Goal: Check status: Check status

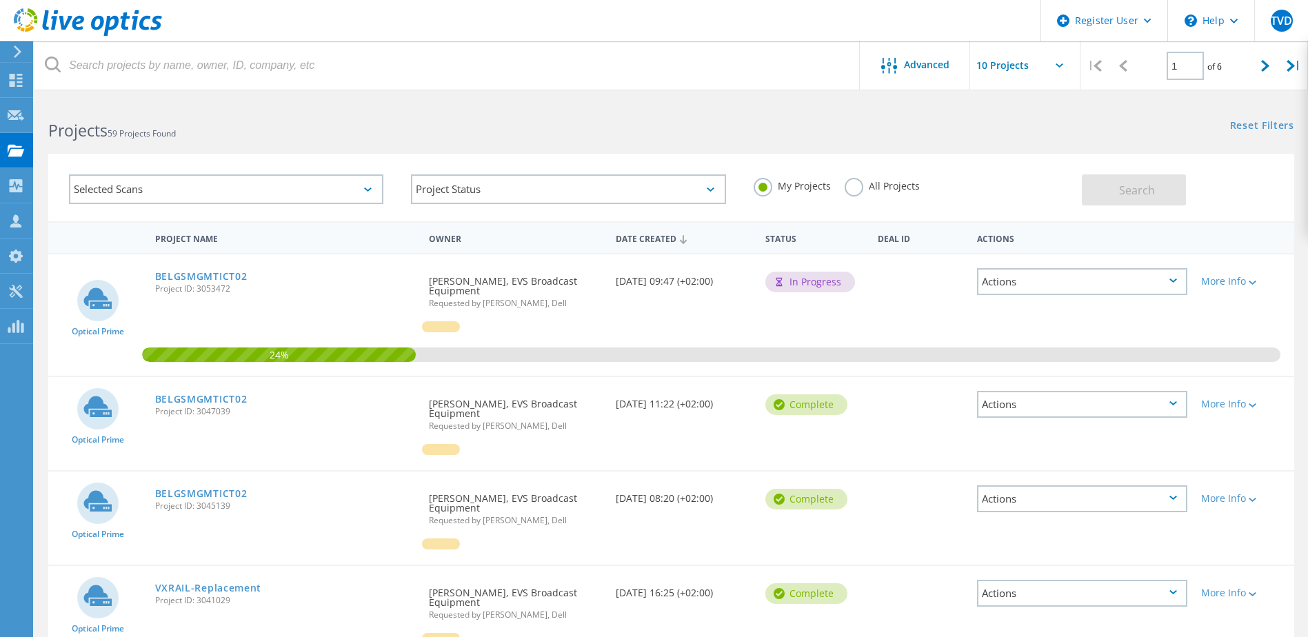
click at [390, 349] on span "24%" at bounding box center [278, 354] width 273 height 12
click at [344, 358] on span "24%" at bounding box center [278, 354] width 273 height 12
click at [311, 367] on div "24%" at bounding box center [671, 314] width 1246 height 121
drag, startPoint x: 304, startPoint y: 359, endPoint x: 250, endPoint y: 352, distance: 54.2
click at [250, 352] on span "24%" at bounding box center [278, 354] width 273 height 12
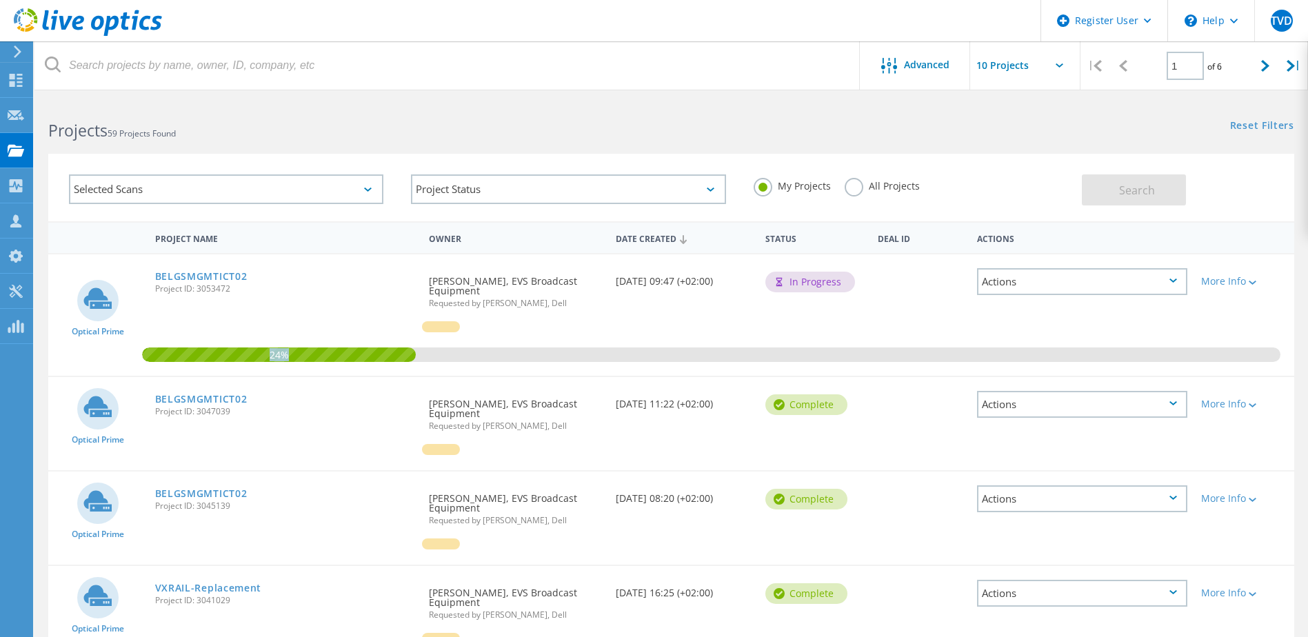
click at [293, 357] on span "24%" at bounding box center [278, 354] width 273 height 12
click at [319, 316] on div "24%" at bounding box center [671, 314] width 1246 height 121
drag, startPoint x: 306, startPoint y: 363, endPoint x: 254, endPoint y: 357, distance: 52.8
click at [254, 357] on div "24%" at bounding box center [671, 314] width 1246 height 121
click at [256, 357] on span "24%" at bounding box center [278, 354] width 273 height 12
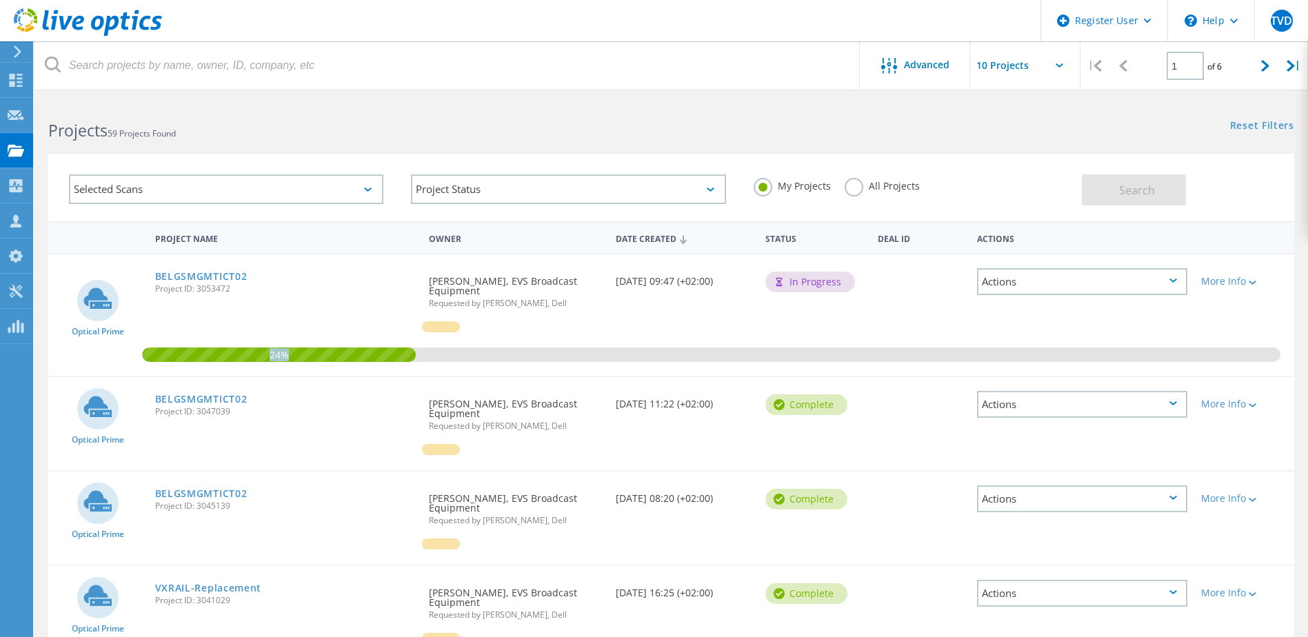
drag, startPoint x: 270, startPoint y: 355, endPoint x: 310, endPoint y: 357, distance: 40.7
click at [310, 358] on span "24%" at bounding box center [278, 354] width 273 height 12
drag, startPoint x: 310, startPoint y: 357, endPoint x: 314, endPoint y: 334, distance: 23.7
click at [314, 334] on div "24%" at bounding box center [671, 314] width 1246 height 121
